Goal: Transaction & Acquisition: Purchase product/service

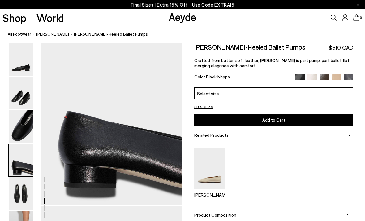
scroll to position [585, 0]
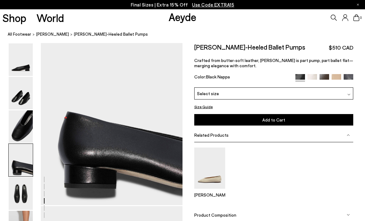
click at [316, 79] on img at bounding box center [312, 79] width 10 height 10
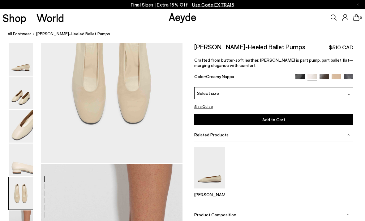
scroll to position [815, 0]
